Goal: Check status: Check status

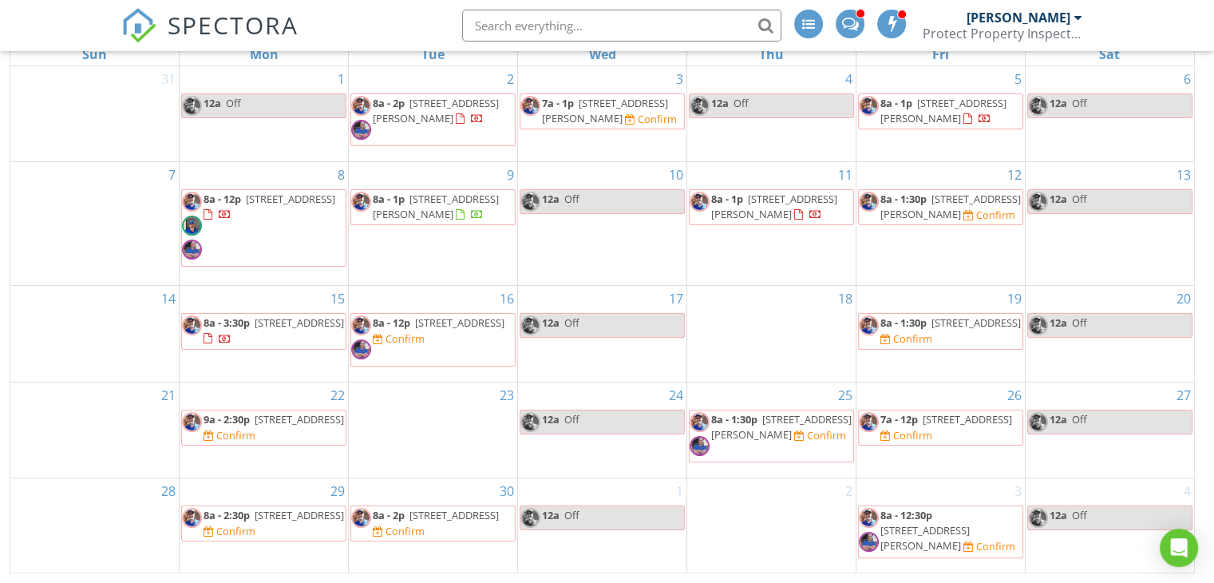
scroll to position [53, 0]
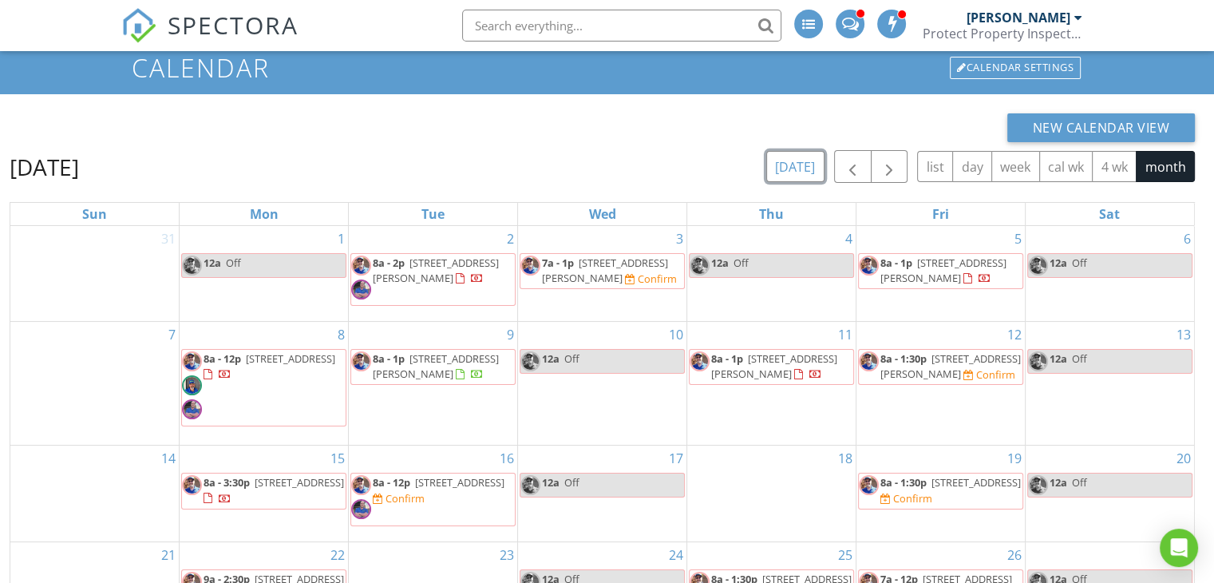
click at [808, 167] on button "[DATE]" at bounding box center [795, 166] width 58 height 31
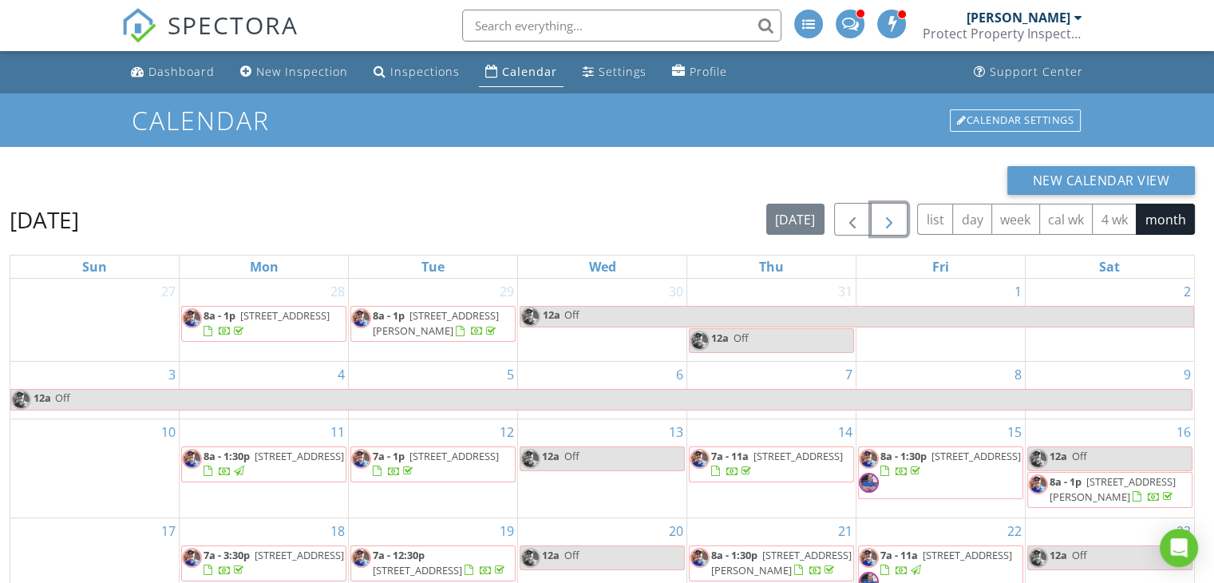
click at [894, 218] on span "button" at bounding box center [889, 219] width 19 height 19
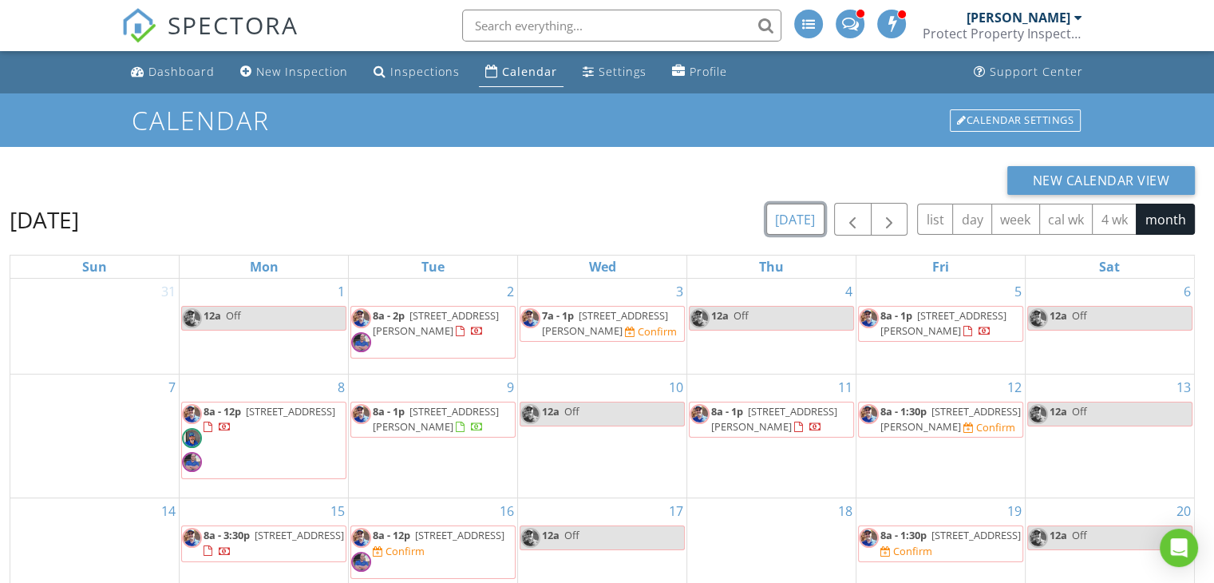
click at [816, 213] on button "[DATE]" at bounding box center [795, 219] width 58 height 31
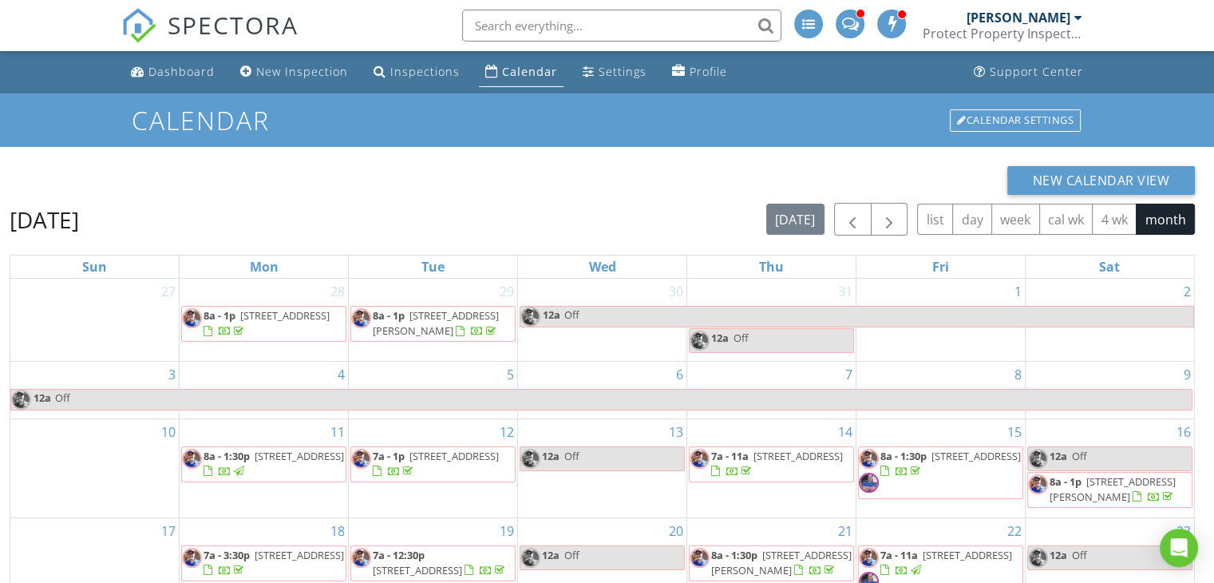
scroll to position [212, 0]
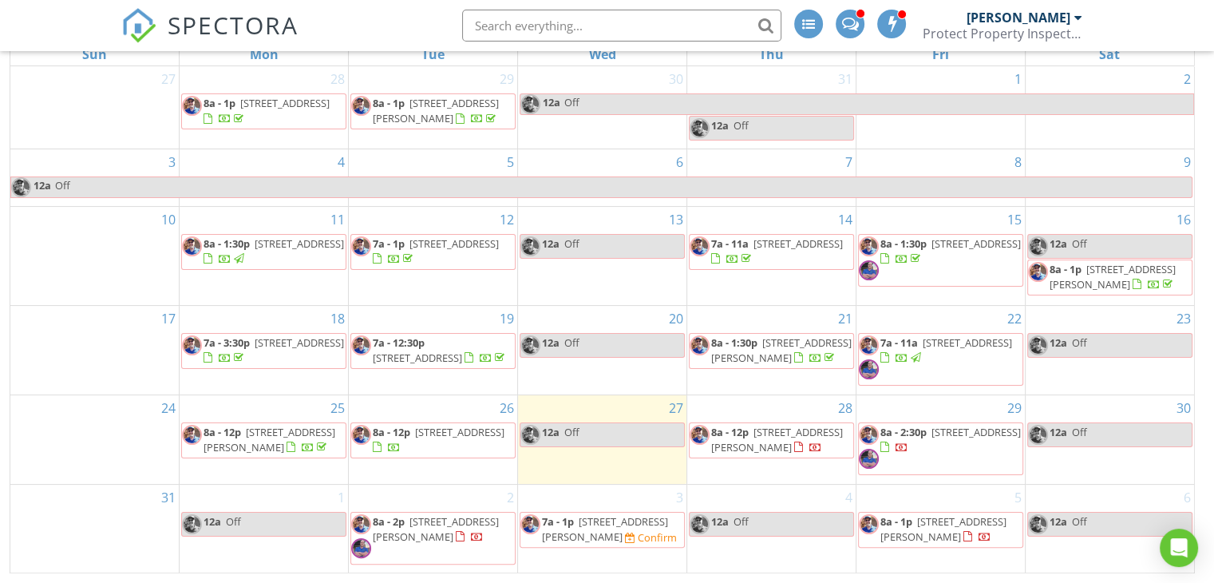
click at [766, 448] on span "12532 W Marguerite Ave, Avondale 85392" at bounding box center [777, 440] width 132 height 30
